Goal: Information Seeking & Learning: Learn about a topic

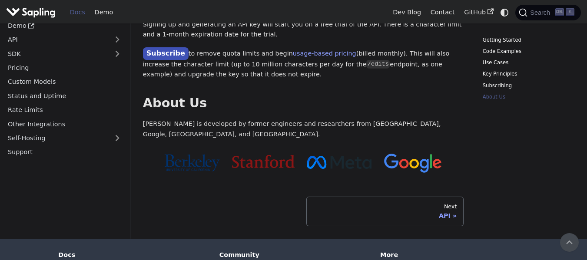
scroll to position [794, 0]
click at [371, 212] on div "API" at bounding box center [385, 216] width 144 height 8
